Goal: Task Accomplishment & Management: Manage account settings

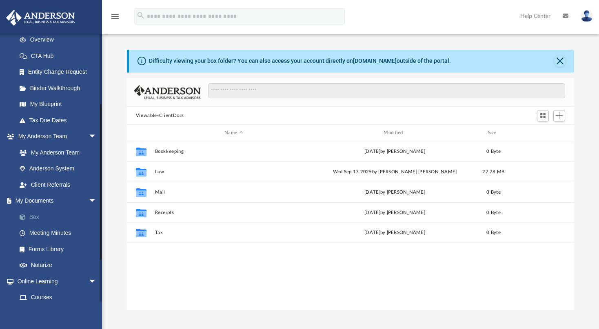
scroll to position [178, 440]
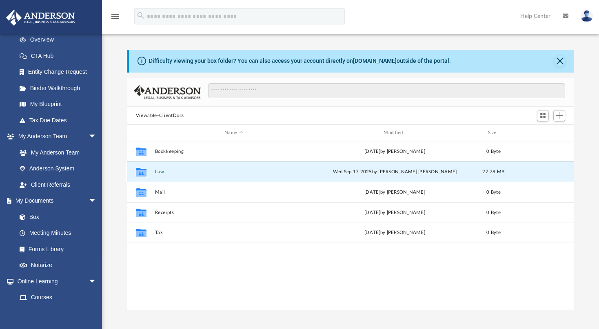
click at [159, 171] on button "Law" at bounding box center [234, 171] width 158 height 5
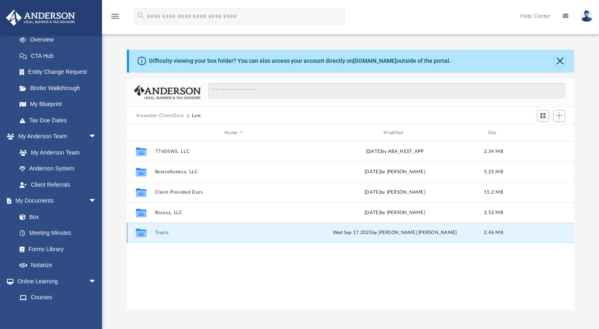
click at [162, 232] on button "Trusts" at bounding box center [234, 233] width 158 height 5
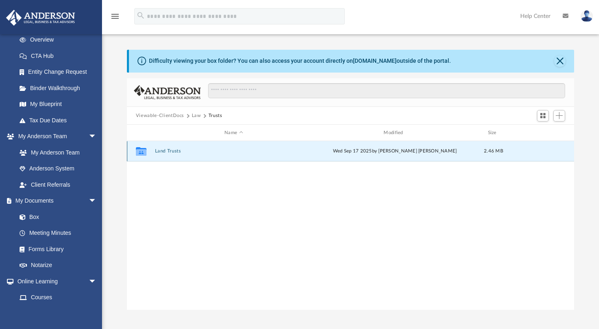
click at [167, 150] on button "Land Trusts" at bounding box center [234, 151] width 158 height 5
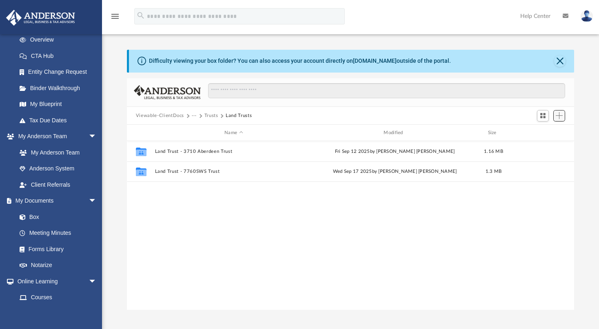
click at [556, 116] on span "Add" at bounding box center [559, 115] width 7 height 7
click at [541, 127] on ul "Upload New Folder" at bounding box center [548, 140] width 36 height 35
click at [545, 132] on li "Upload" at bounding box center [548, 132] width 26 height 9
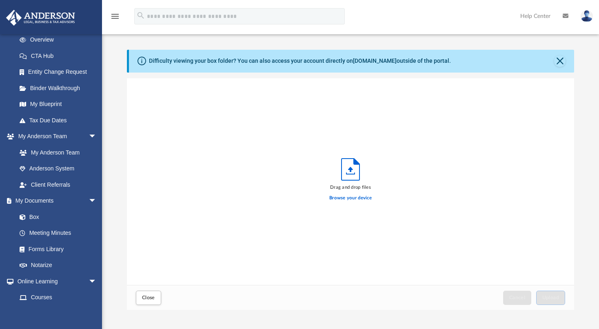
scroll to position [200, 440]
click at [347, 197] on label "Browse your device" at bounding box center [350, 198] width 42 height 7
click at [0, 0] on input "Browse your device" at bounding box center [0, 0] width 0 height 0
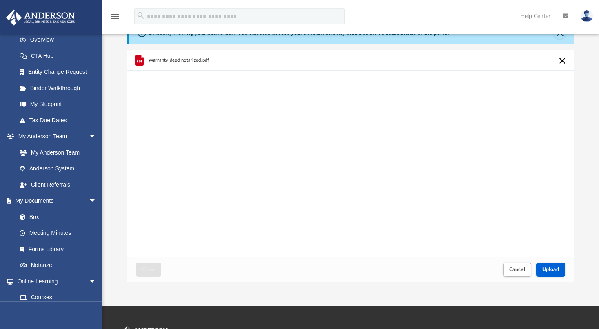
scroll to position [129, 0]
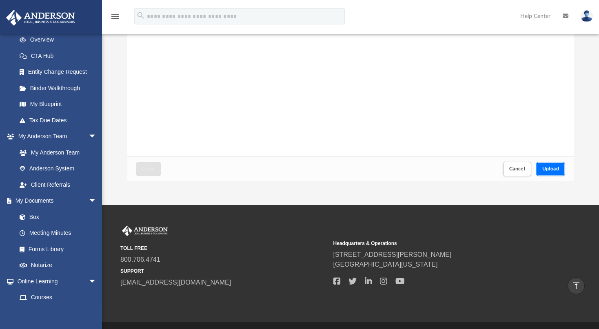
click at [548, 169] on span "Upload" at bounding box center [550, 169] width 17 height 5
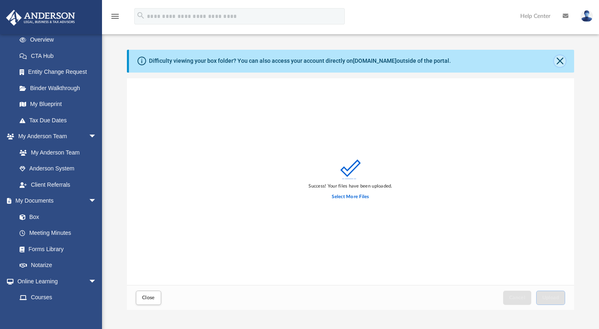
click at [561, 63] on button "Close" at bounding box center [559, 61] width 11 height 11
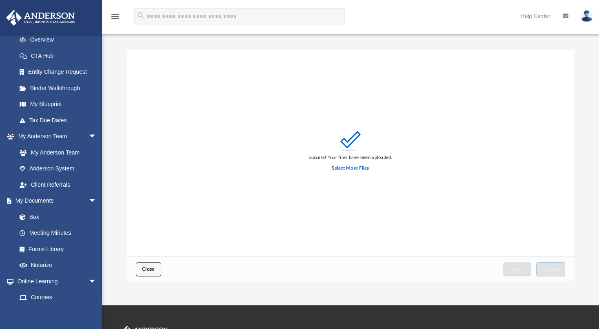
click at [146, 270] on span "Close" at bounding box center [148, 269] width 13 height 5
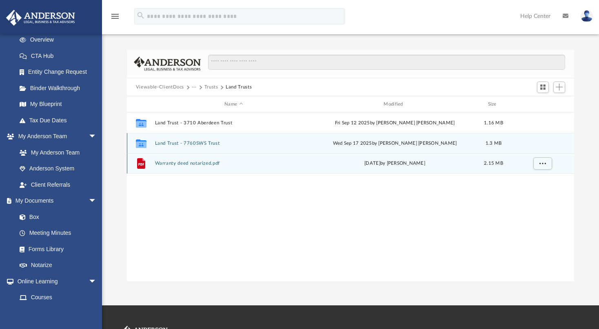
drag, startPoint x: 141, startPoint y: 162, endPoint x: 139, endPoint y: 140, distance: 23.0
click at [139, 140] on div "Collaborated Folder Land Trust - 3710 Aberdeen Trust Fri Sep 12 2025 by Samanth…" at bounding box center [350, 143] width 447 height 61
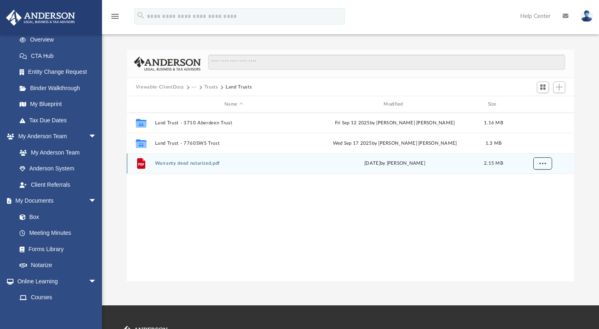
click at [545, 162] on span "More options" at bounding box center [542, 163] width 7 height 4
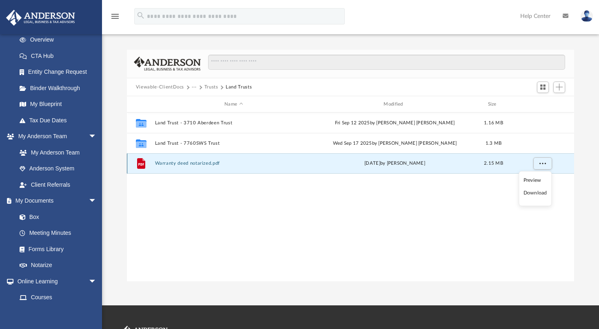
click at [468, 162] on div "today by Horia Marginean" at bounding box center [395, 163] width 158 height 7
click at [538, 162] on button "More options" at bounding box center [542, 164] width 19 height 12
click at [479, 164] on div "2.15 MB" at bounding box center [493, 163] width 33 height 7
click at [542, 86] on span "Switch to Grid View" at bounding box center [543, 87] width 7 height 7
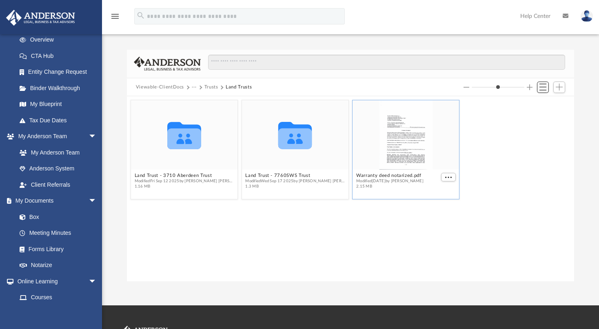
scroll to position [178, 440]
drag, startPoint x: 396, startPoint y: 139, endPoint x: 402, endPoint y: 145, distance: 9.2
click at [371, 136] on div "grid" at bounding box center [406, 134] width 107 height 69
drag, startPoint x: 405, startPoint y: 143, endPoint x: 289, endPoint y: 140, distance: 116.4
click at [351, 140] on div "Warranty deed notarized.pdf Modified today by Horia Marginean 2.15 MB" at bounding box center [406, 149] width 111 height 103
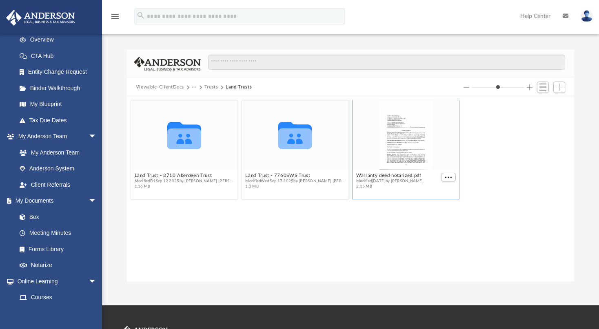
click at [504, 163] on div "Collaborated Folder Land Trust - 3710 Aberdeen Trust Modified Fri Sep 12 2025 b…" at bounding box center [351, 149] width 444 height 103
click at [208, 87] on button "Trusts" at bounding box center [212, 87] width 14 height 7
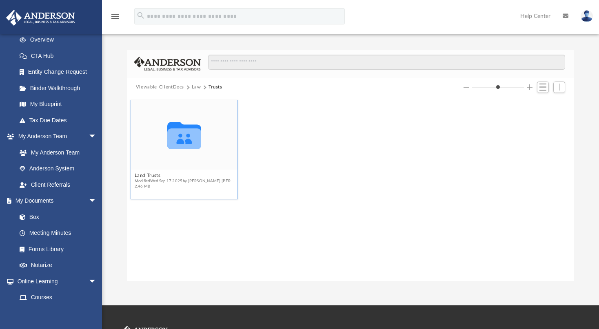
click at [187, 164] on div "Collaborated Folder" at bounding box center [184, 134] width 107 height 69
click at [543, 86] on span "Switch to List View" at bounding box center [543, 87] width 7 height 7
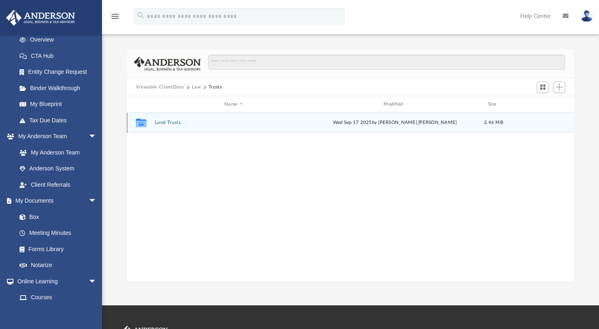
click at [172, 120] on button "Land Trusts" at bounding box center [234, 122] width 158 height 5
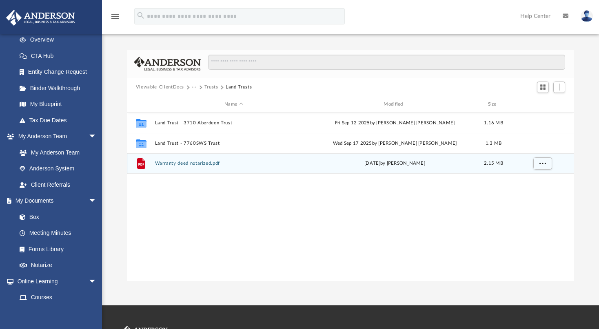
click at [149, 162] on div "File" at bounding box center [141, 163] width 20 height 13
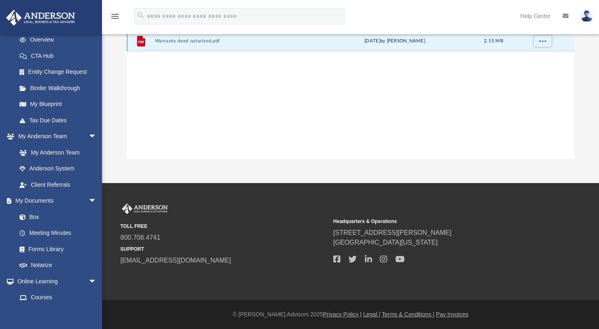
scroll to position [0, 0]
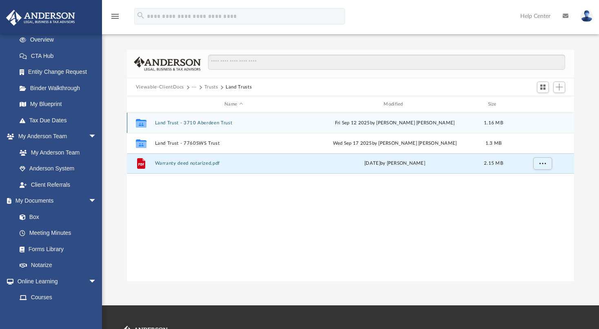
click at [211, 121] on button "Land Trust - 3710 Aberdeen Trust" at bounding box center [234, 122] width 158 height 5
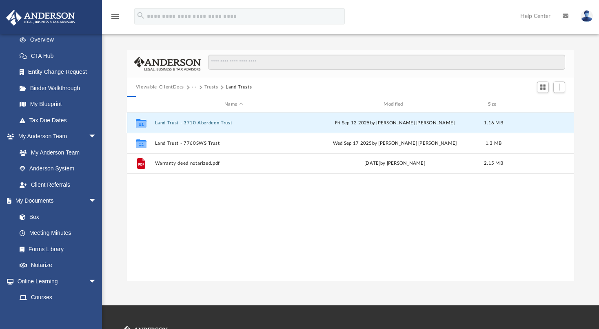
click at [211, 121] on button "Land Trust - 3710 Aberdeen Trust" at bounding box center [234, 122] width 158 height 5
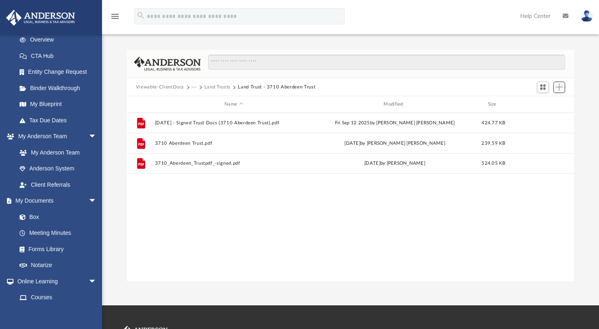
click at [564, 89] on button "Add" at bounding box center [560, 87] width 12 height 11
click at [540, 104] on li "Upload" at bounding box center [548, 103] width 26 height 9
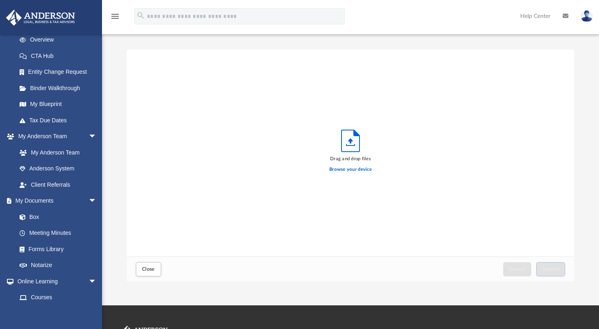
scroll to position [200, 440]
click at [347, 171] on label "Browse your device" at bounding box center [350, 169] width 42 height 7
click at [0, 0] on input "Browse your device" at bounding box center [0, 0] width 0 height 0
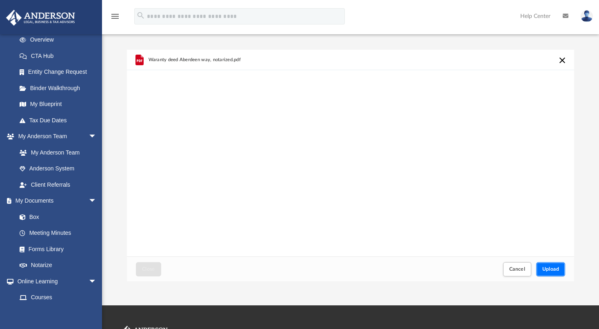
click at [546, 268] on span "Upload" at bounding box center [550, 269] width 17 height 5
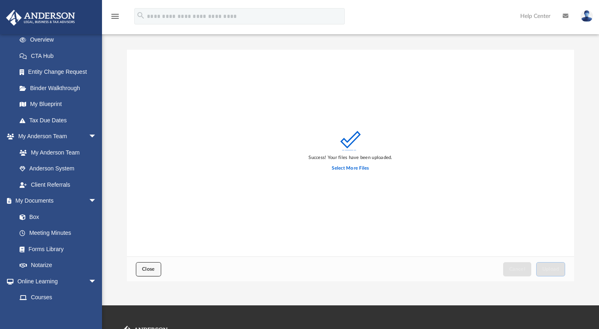
click at [149, 268] on span "Close" at bounding box center [148, 269] width 13 height 5
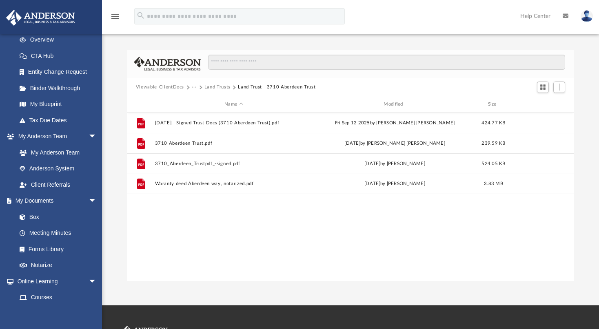
click at [242, 84] on button "Land Trust - 3710 Aberdeen Trust" at bounding box center [277, 87] width 78 height 7
click at [209, 85] on button "Land Trusts" at bounding box center [218, 87] width 26 height 7
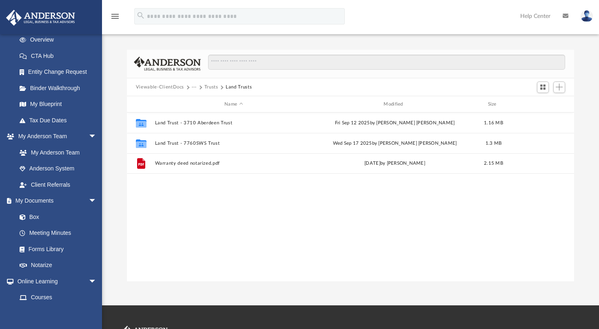
click at [213, 88] on button "Trusts" at bounding box center [212, 87] width 14 height 7
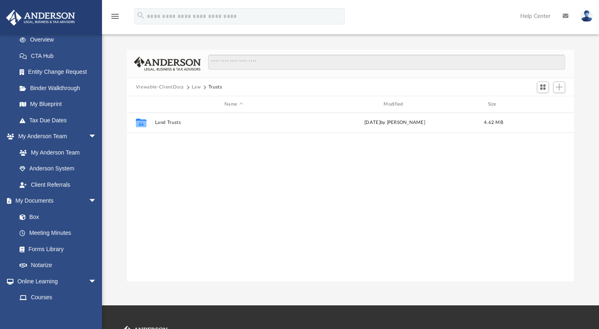
click at [197, 86] on button "Law" at bounding box center [196, 87] width 9 height 7
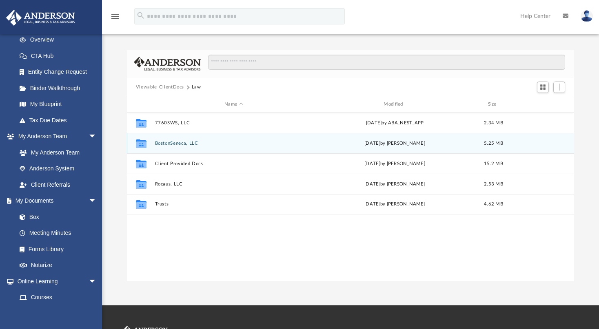
click at [180, 143] on button "BostonSeneca, LLC" at bounding box center [234, 143] width 158 height 5
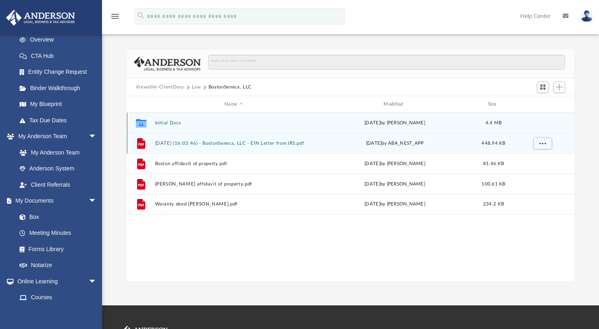
click at [179, 142] on button "2025.06.16 (16:03:46) - BostonSeneca, LLC - EIN Letter from IRS.pdf" at bounding box center [234, 143] width 158 height 5
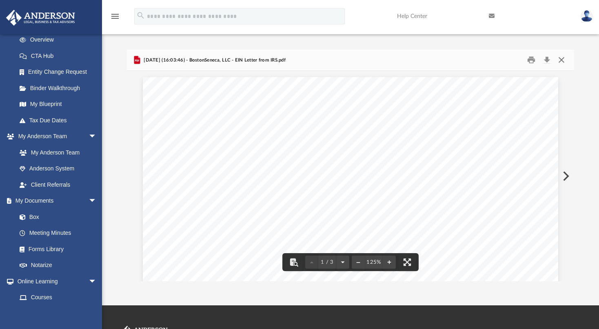
click at [562, 60] on button "Close" at bounding box center [561, 60] width 15 height 13
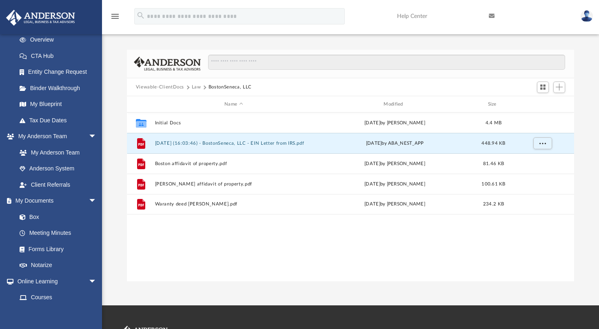
click at [380, 256] on div "Collaborated Folder Initial Docs Sun Jun 15 2025 by Marielle Palivino 4.4 MB Fi…" at bounding box center [350, 197] width 447 height 169
click at [561, 87] on span "Add" at bounding box center [559, 87] width 7 height 7
click at [543, 104] on li "Upload" at bounding box center [548, 103] width 26 height 9
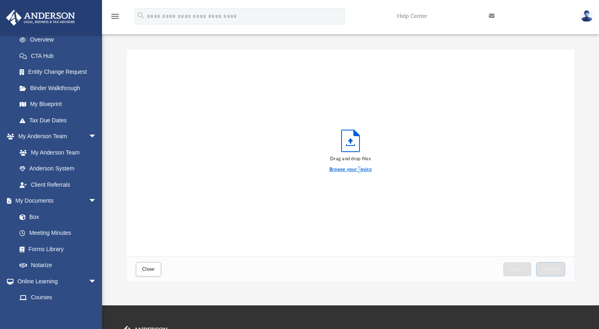
click at [360, 171] on label "Browse your device" at bounding box center [350, 169] width 42 height 7
click at [340, 170] on label "Browse your device" at bounding box center [350, 169] width 42 height 7
click at [0, 0] on input "Browse your device" at bounding box center [0, 0] width 0 height 0
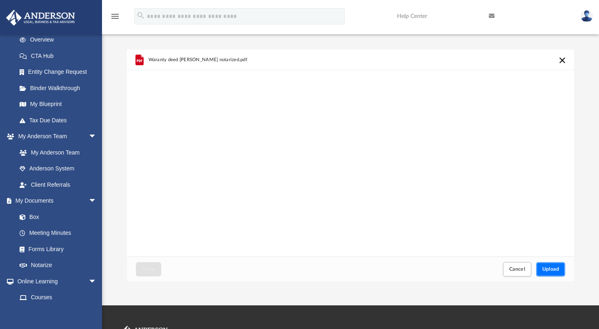
click at [547, 267] on span "Upload" at bounding box center [550, 269] width 17 height 5
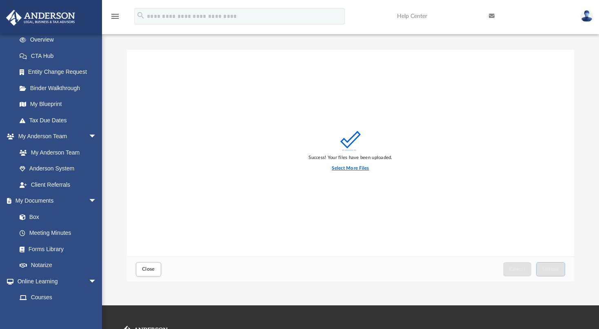
click at [355, 169] on label "Select More Files" at bounding box center [350, 168] width 37 height 7
click at [0, 0] on input "Select More Files" at bounding box center [0, 0] width 0 height 0
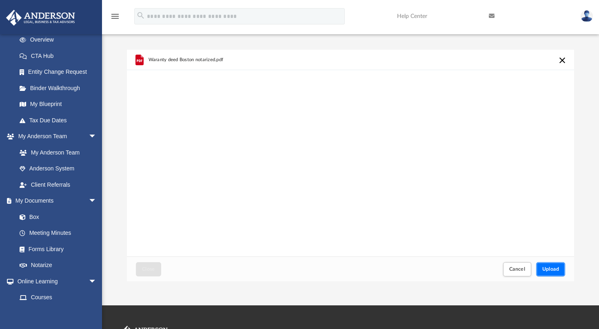
click at [559, 269] on span "Upload" at bounding box center [550, 269] width 17 height 5
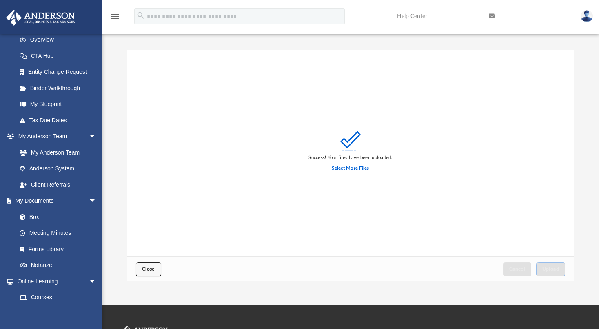
click at [148, 267] on span "Close" at bounding box center [148, 269] width 13 height 5
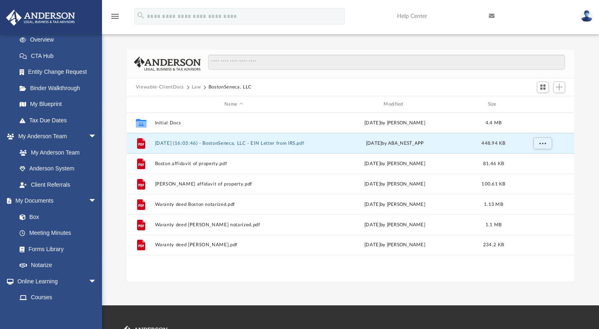
click at [195, 88] on button "Law" at bounding box center [196, 87] width 9 height 7
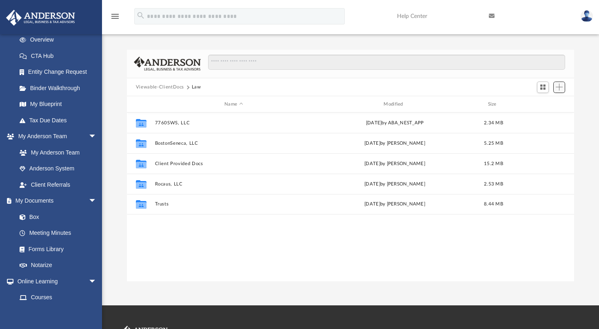
click at [561, 91] on button "Add" at bounding box center [560, 87] width 12 height 11
click at [548, 116] on li "New Folder" at bounding box center [548, 116] width 26 height 9
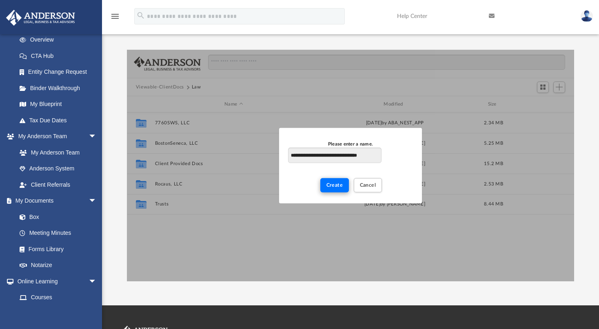
type input "**********"
click at [340, 183] on button "Create" at bounding box center [334, 185] width 29 height 14
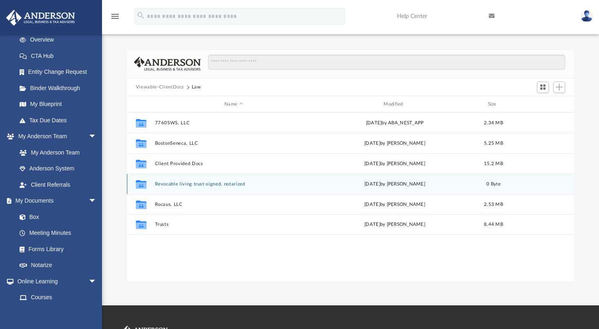
click at [222, 182] on button "Revocable living trust-signed, notarized" at bounding box center [234, 184] width 158 height 5
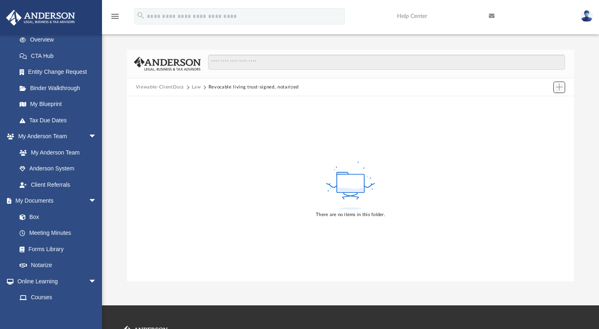
click at [560, 89] on span "Add" at bounding box center [559, 87] width 7 height 7
click at [543, 100] on li "Upload" at bounding box center [548, 103] width 26 height 9
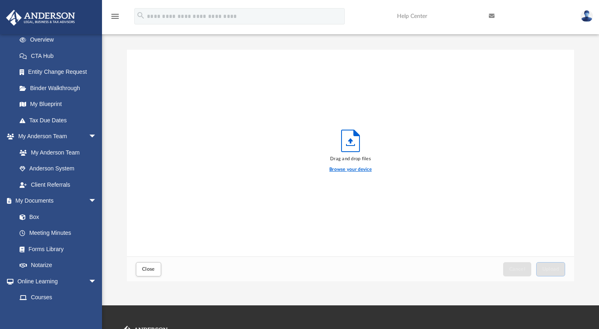
click at [349, 168] on label "Browse your device" at bounding box center [350, 169] width 42 height 7
click at [0, 0] on input "Browse your device" at bounding box center [0, 0] width 0 height 0
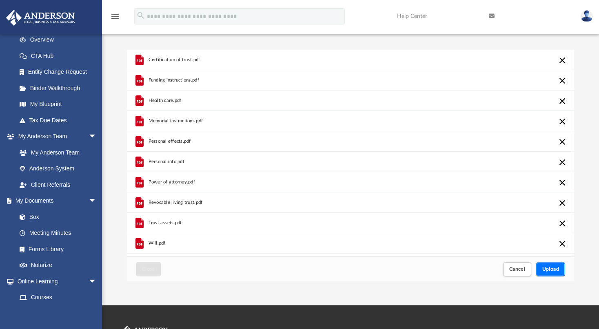
click at [554, 268] on span "Upload" at bounding box center [550, 269] width 17 height 5
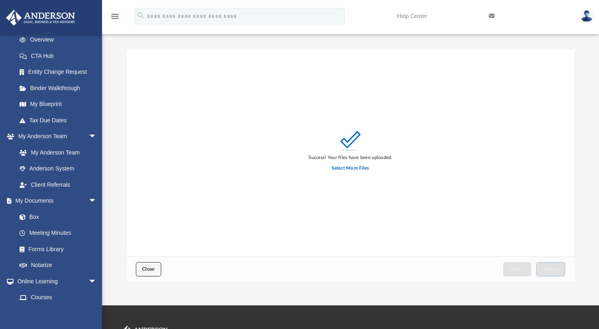
click at [143, 265] on button "Close" at bounding box center [148, 269] width 25 height 14
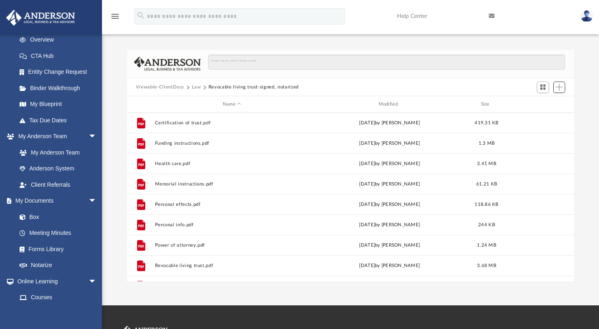
scroll to position [178, 440]
click at [194, 88] on button "Law" at bounding box center [196, 87] width 9 height 7
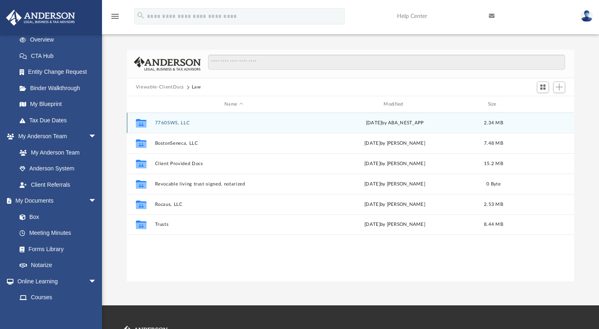
click at [178, 123] on button "7760SWS, LLC" at bounding box center [234, 122] width 158 height 5
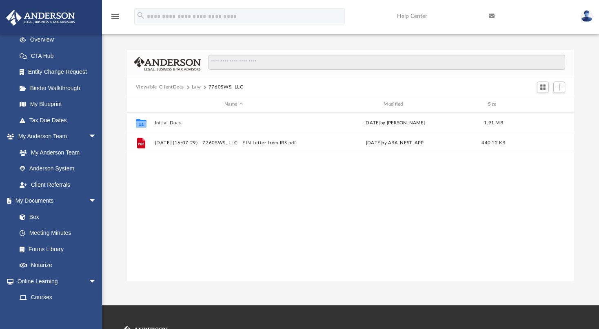
click at [195, 86] on button "Law" at bounding box center [196, 87] width 9 height 7
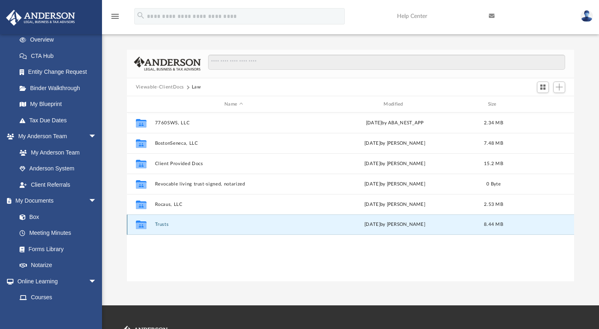
click at [164, 225] on button "Trusts" at bounding box center [234, 224] width 158 height 5
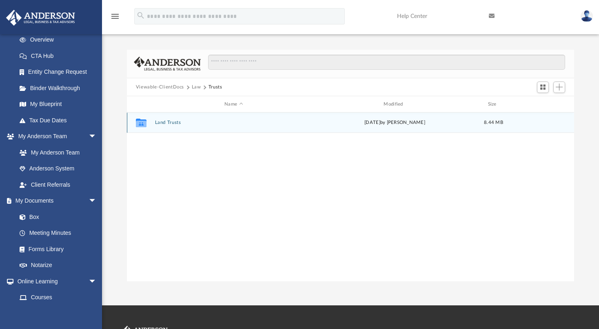
click at [171, 123] on button "Land Trusts" at bounding box center [234, 122] width 158 height 5
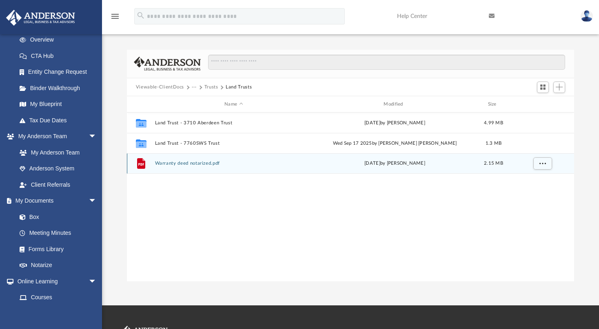
drag, startPoint x: 226, startPoint y: 167, endPoint x: 245, endPoint y: 166, distance: 18.8
click at [226, 166] on div "File Warranty deed notarized.pdf today by Horia Marginean 2.15 MB" at bounding box center [350, 163] width 447 height 20
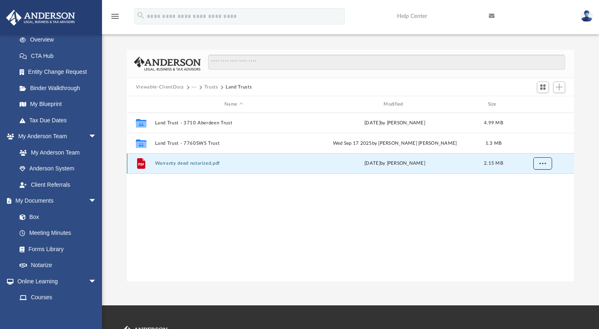
click at [547, 162] on button "More options" at bounding box center [542, 164] width 19 height 12
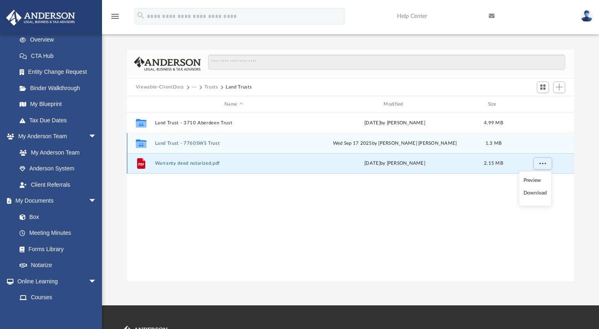
drag, startPoint x: 142, startPoint y: 165, endPoint x: 141, endPoint y: 142, distance: 23.3
click at [141, 142] on div "Collaborated Folder Land Trust - 3710 Aberdeen Trust today by Horia Marginean 4…" at bounding box center [350, 143] width 447 height 61
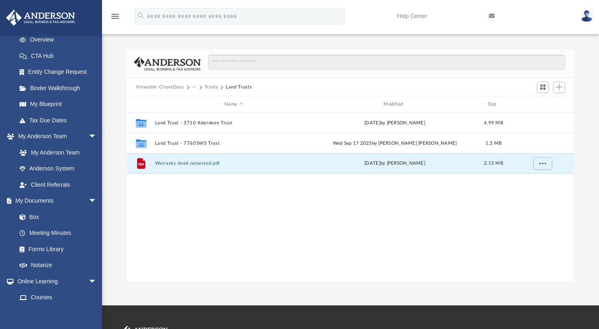
click at [441, 231] on div "Collaborated Folder Land Trust - 3710 Aberdeen Trust today by Horia Marginean 4…" at bounding box center [350, 197] width 447 height 169
click at [545, 161] on button "More options" at bounding box center [542, 164] width 19 height 12
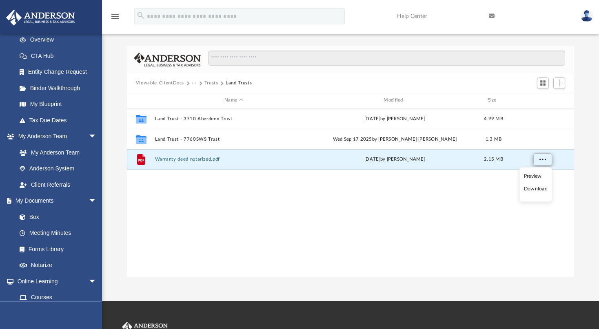
scroll to position [0, 0]
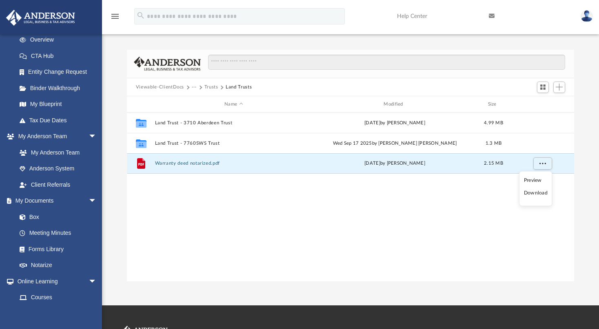
click at [405, 232] on div "Collaborated Folder Land Trust - 3710 Aberdeen Trust today by Horia Marginean 4…" at bounding box center [350, 197] width 447 height 169
click at [147, 85] on button "Viewable-ClientDocs" at bounding box center [160, 87] width 48 height 7
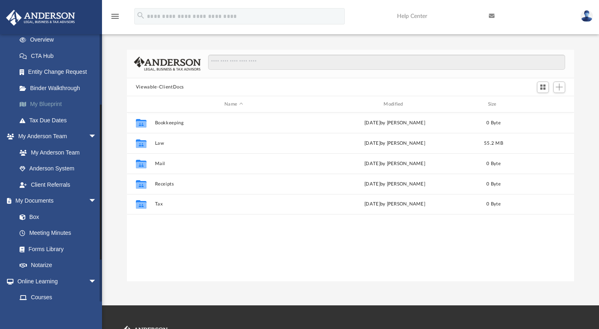
click at [50, 102] on link "My Blueprint" at bounding box center [60, 104] width 98 height 16
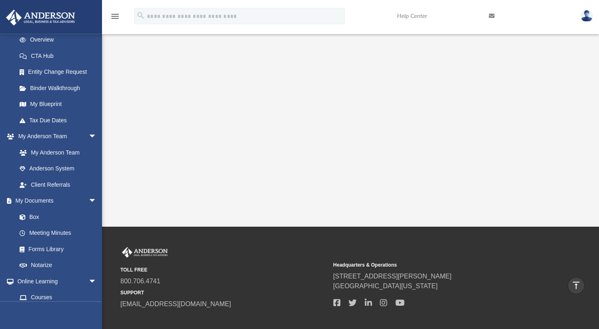
scroll to position [172, 0]
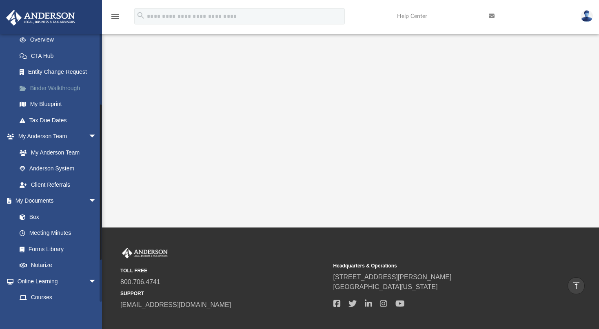
click at [60, 86] on link "Binder Walkthrough" at bounding box center [60, 88] width 98 height 16
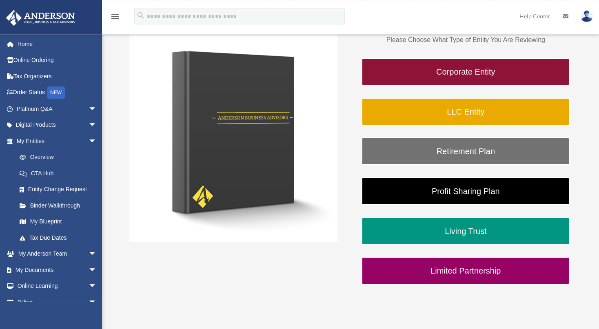
scroll to position [129, 0]
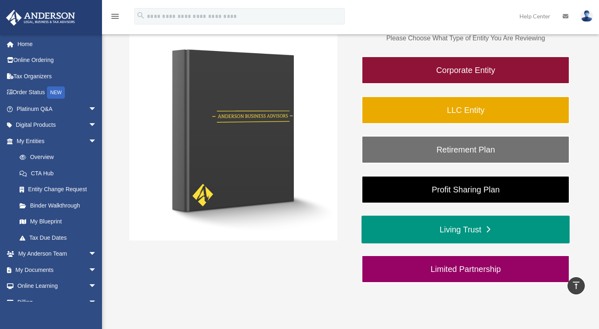
click at [472, 230] on link "Living Trust" at bounding box center [466, 230] width 208 height 28
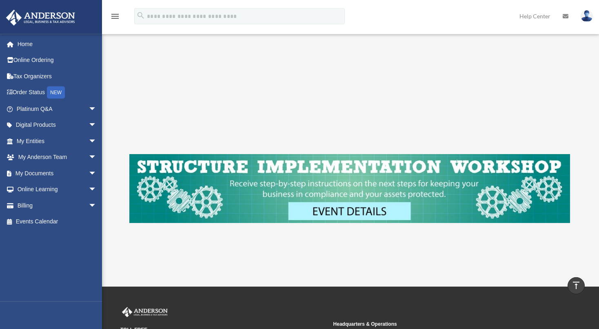
scroll to position [391, 0]
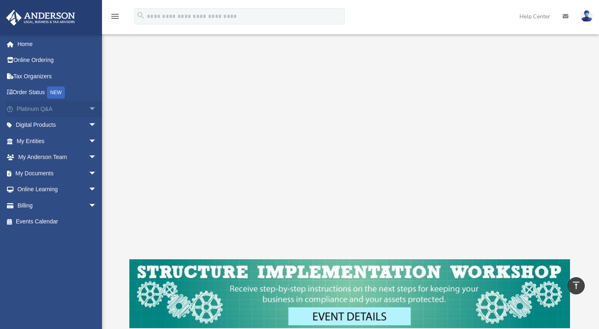
click at [89, 109] on span "arrow_drop_down" at bounding box center [97, 109] width 16 height 17
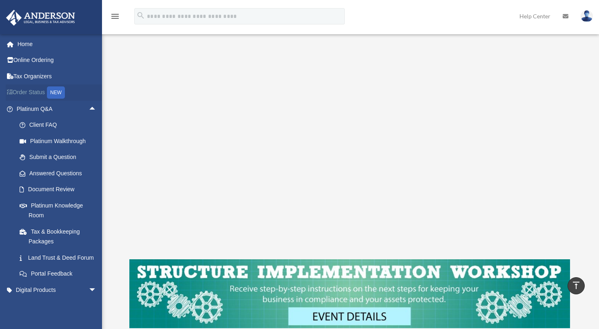
click at [31, 91] on link "Order Status NEW" at bounding box center [57, 92] width 103 height 17
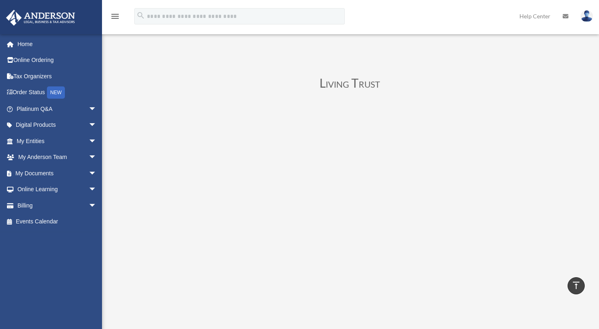
scroll to position [391, 0]
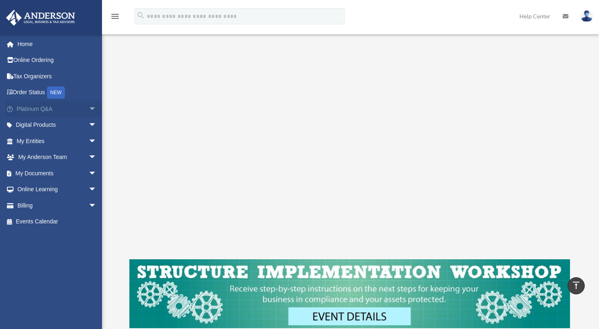
click at [89, 107] on span "arrow_drop_down" at bounding box center [97, 109] width 16 height 17
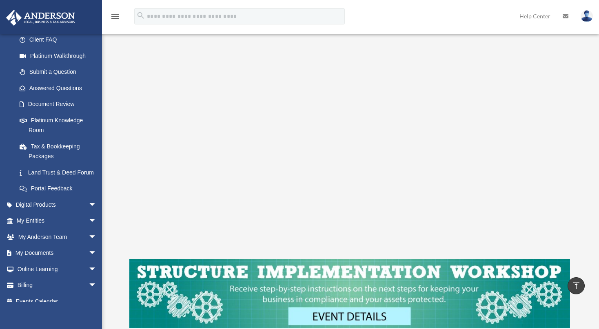
scroll to position [104, 0]
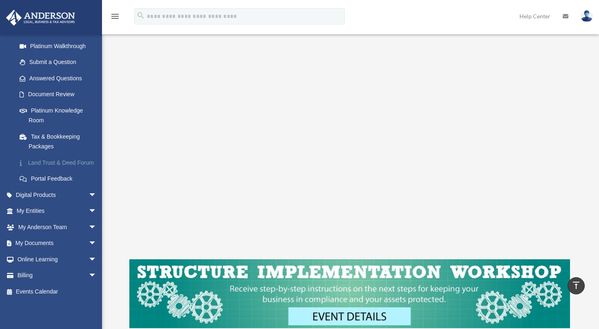
click at [55, 156] on link "Land Trust & Deed Forum" at bounding box center [60, 163] width 98 height 16
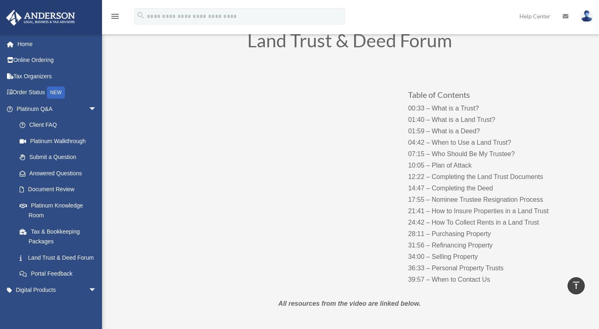
scroll to position [43, 0]
